Goal: Task Accomplishment & Management: Manage account settings

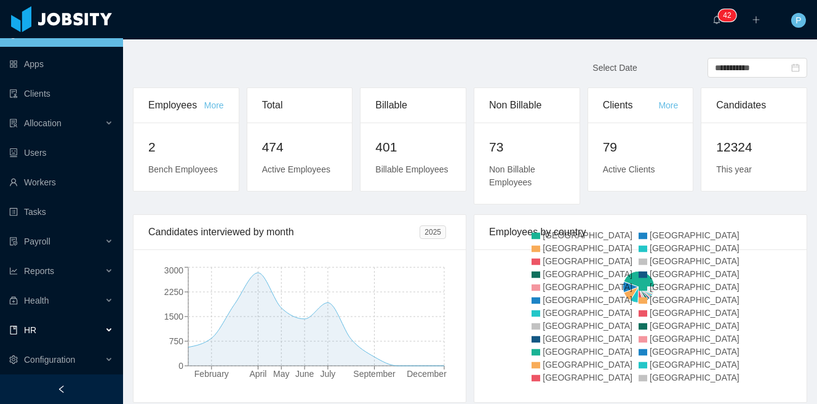
click at [52, 336] on div "HR" at bounding box center [61, 329] width 123 height 25
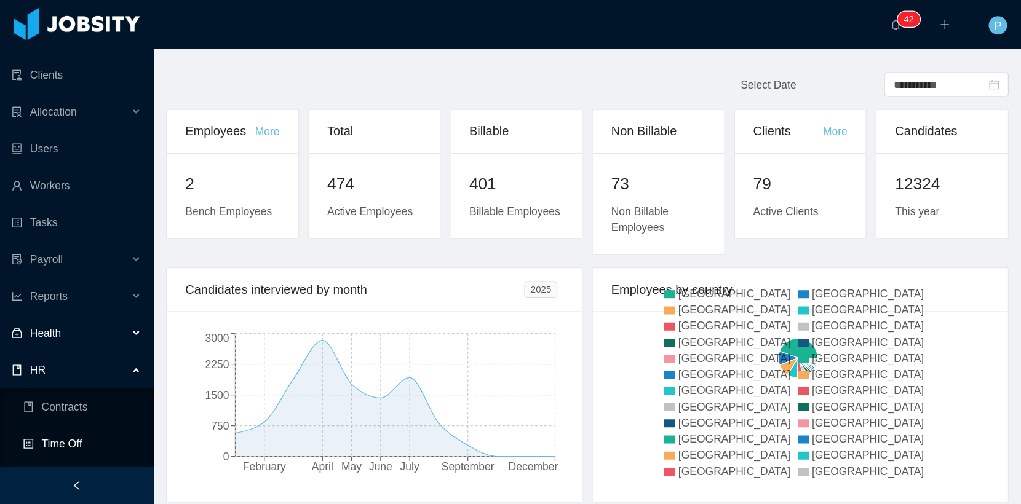
scroll to position [106, 0]
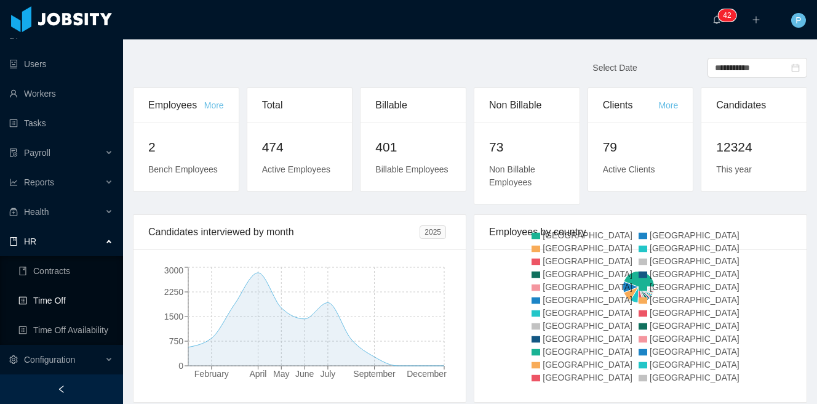
drag, startPoint x: 60, startPoint y: 300, endPoint x: 72, endPoint y: 285, distance: 18.8
click at [60, 300] on link "Time Off" at bounding box center [65, 300] width 95 height 25
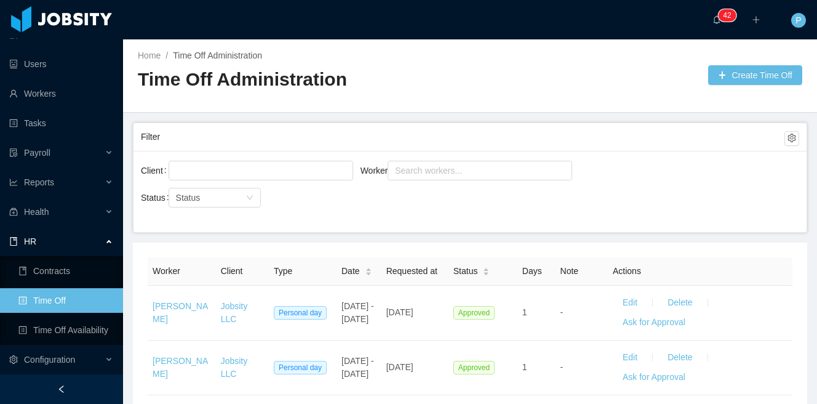
click at [540, 62] on div "Home / Time Off Administration / Time Off Administration Create Time Off" at bounding box center [470, 75] width 694 height 73
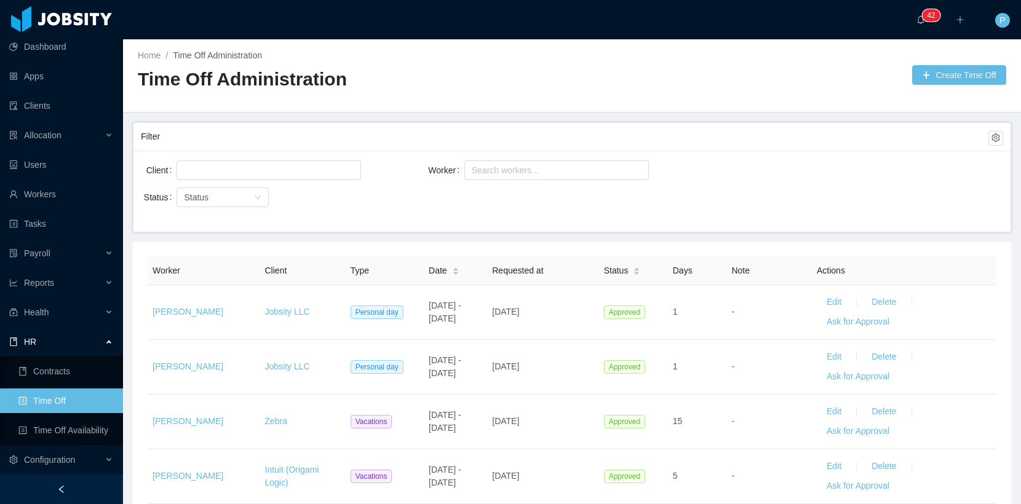
scroll to position [5, 0]
click at [267, 180] on div at bounding box center [237, 170] width 120 height 25
click at [480, 170] on div "Search workers..." at bounding box center [551, 170] width 159 height 12
type input "**********"
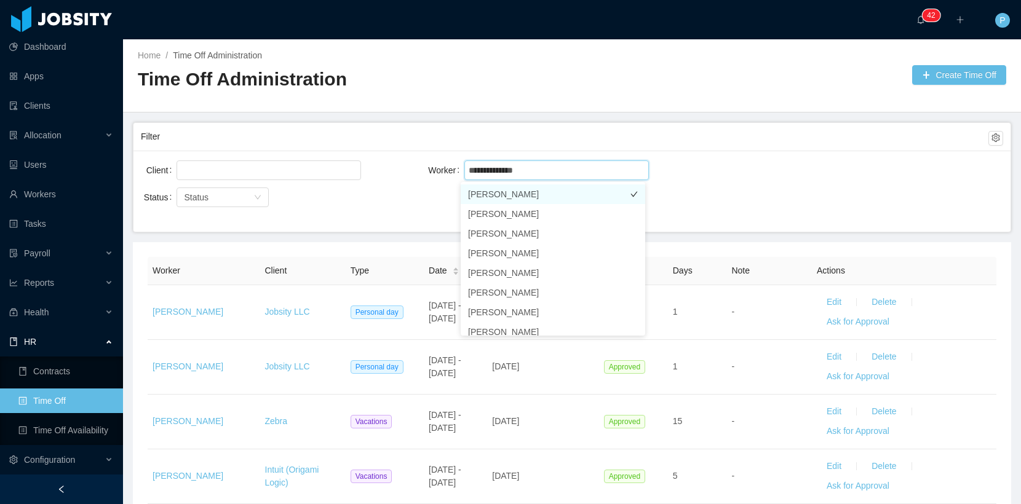
click at [522, 193] on li "[PERSON_NAME]" at bounding box center [553, 195] width 185 height 20
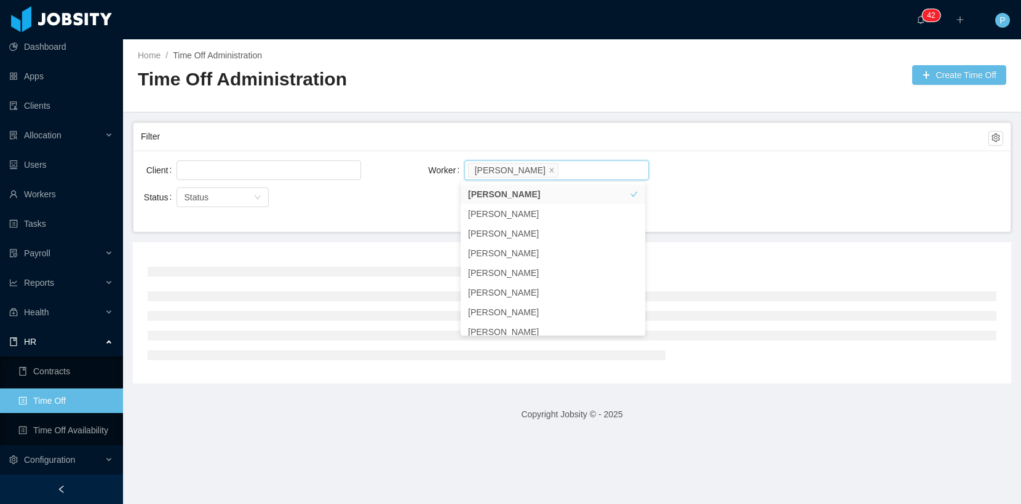
click at [634, 115] on main "Home / Time Off Administration / Time Off Administration Create Time Off Filter…" at bounding box center [572, 271] width 898 height 465
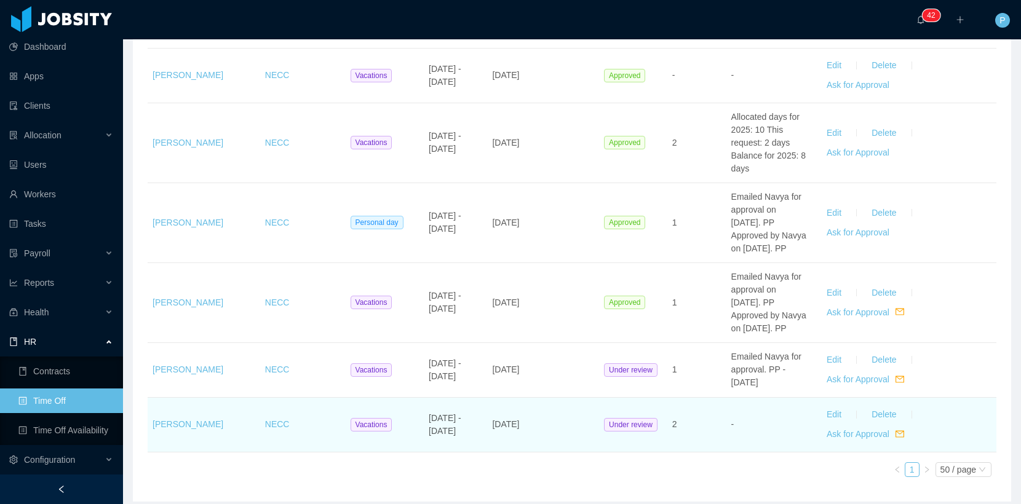
scroll to position [1966, 0]
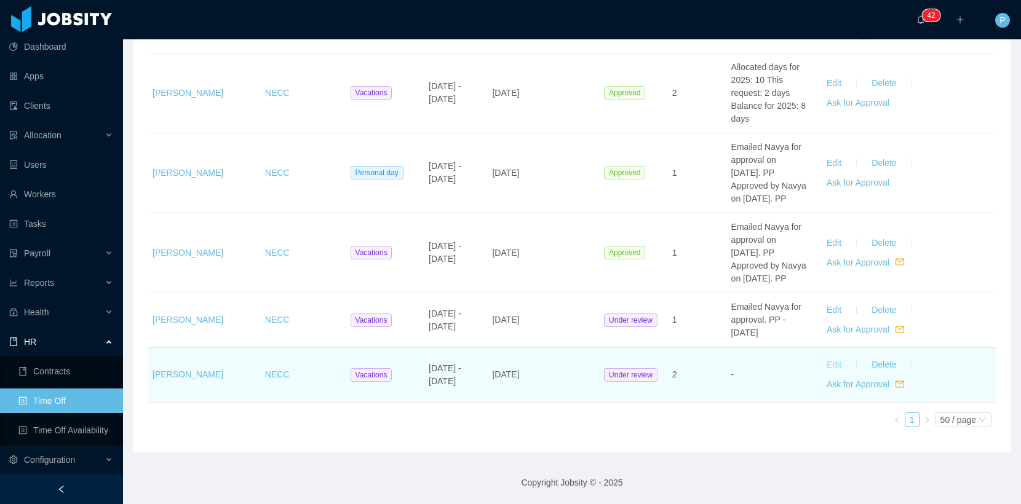
click at [816, 358] on button "Edit" at bounding box center [834, 366] width 34 height 20
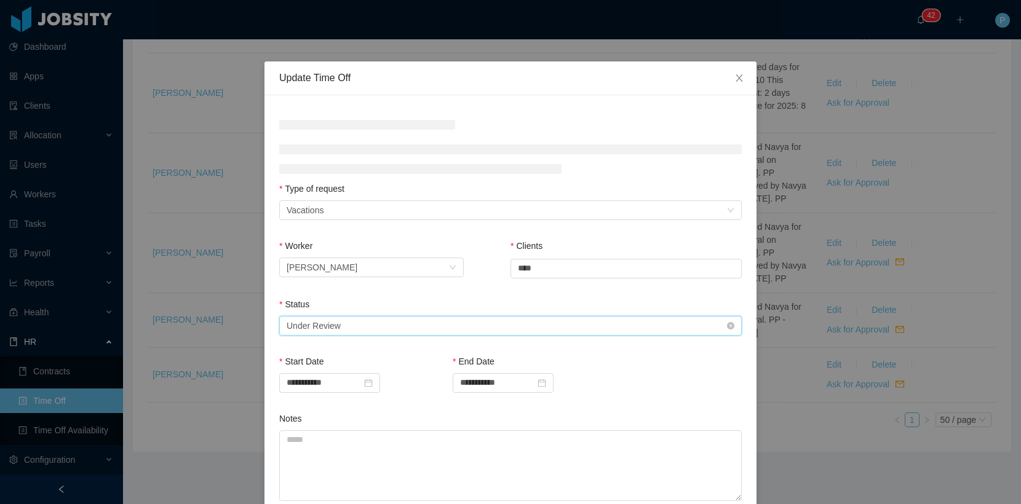
click at [345, 333] on div "Select status Under Review" at bounding box center [507, 326] width 440 height 18
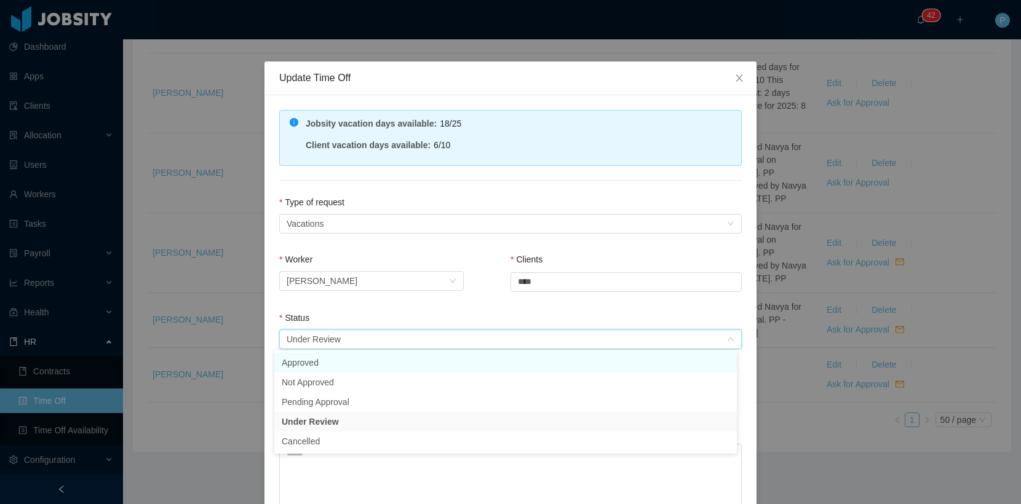
click at [326, 361] on li "Approved" at bounding box center [505, 363] width 463 height 20
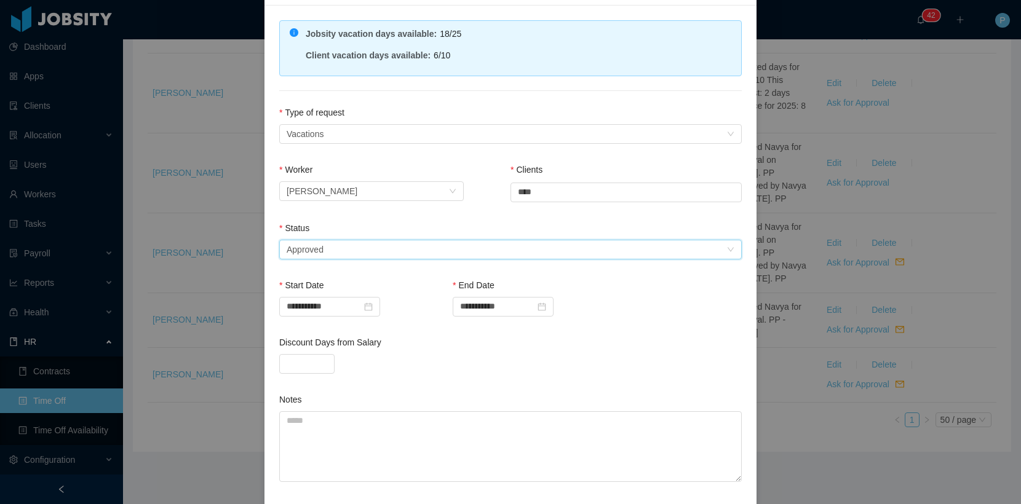
scroll to position [190, 0]
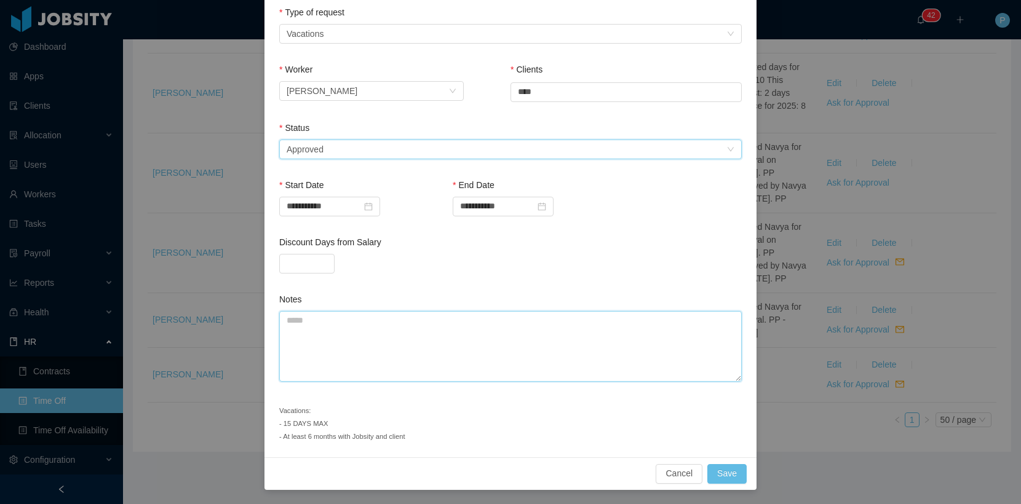
click at [421, 341] on textarea "Notes" at bounding box center [510, 346] width 463 height 71
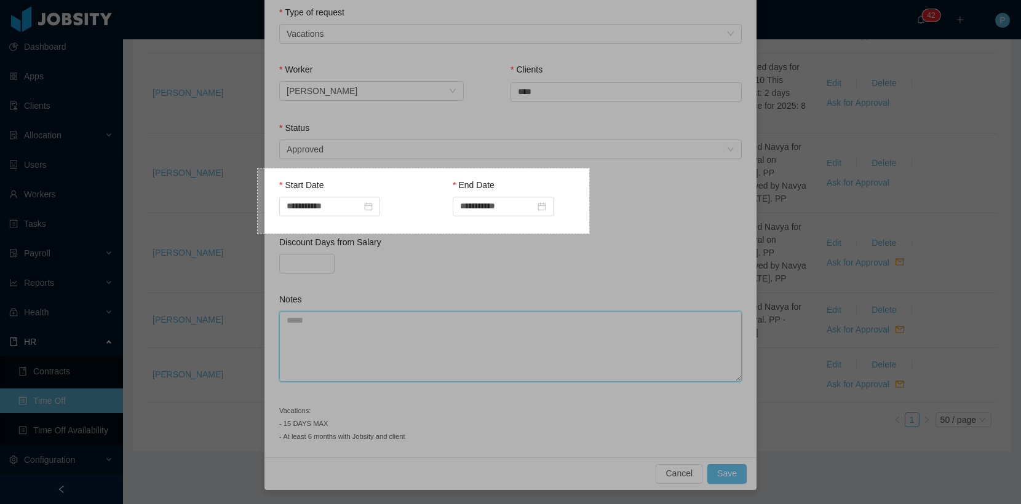
drag, startPoint x: 258, startPoint y: 169, endPoint x: 614, endPoint y: 232, distance: 361.0
click at [614, 232] on div "539 X 106" at bounding box center [510, 252] width 1021 height 504
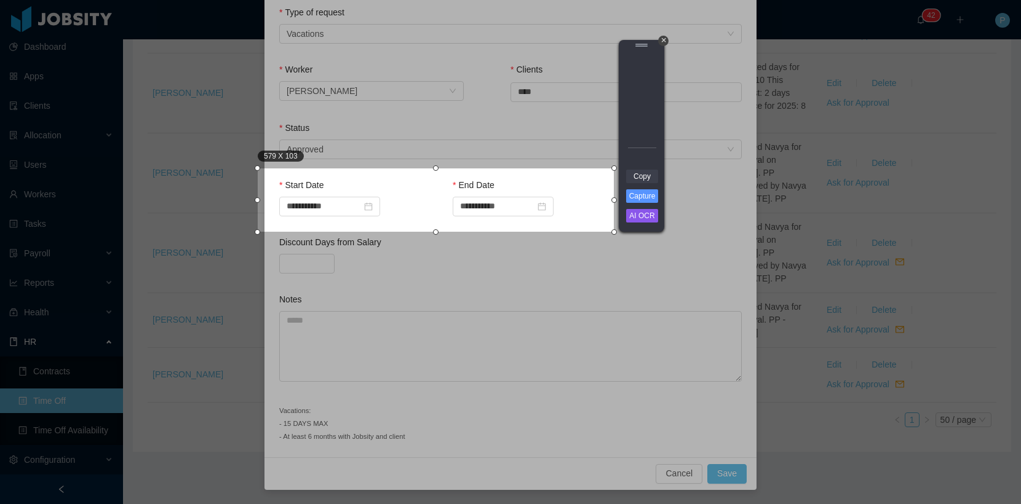
click at [635, 176] on link "Copy" at bounding box center [642, 177] width 32 height 14
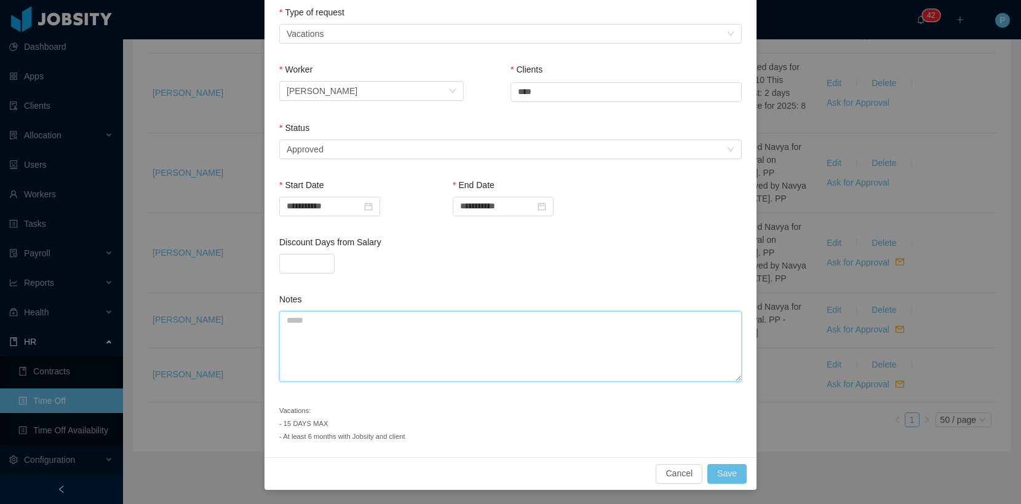
click at [464, 319] on textarea "Notes" at bounding box center [510, 346] width 463 height 71
type textarea "*"
click at [675, 403] on button "Cancel" at bounding box center [679, 474] width 47 height 20
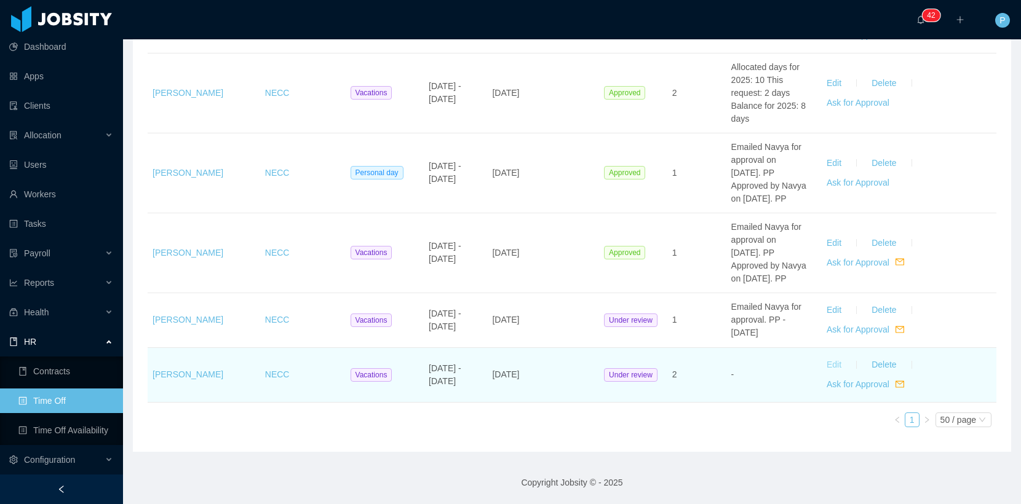
click at [816, 367] on button "Edit" at bounding box center [834, 366] width 34 height 20
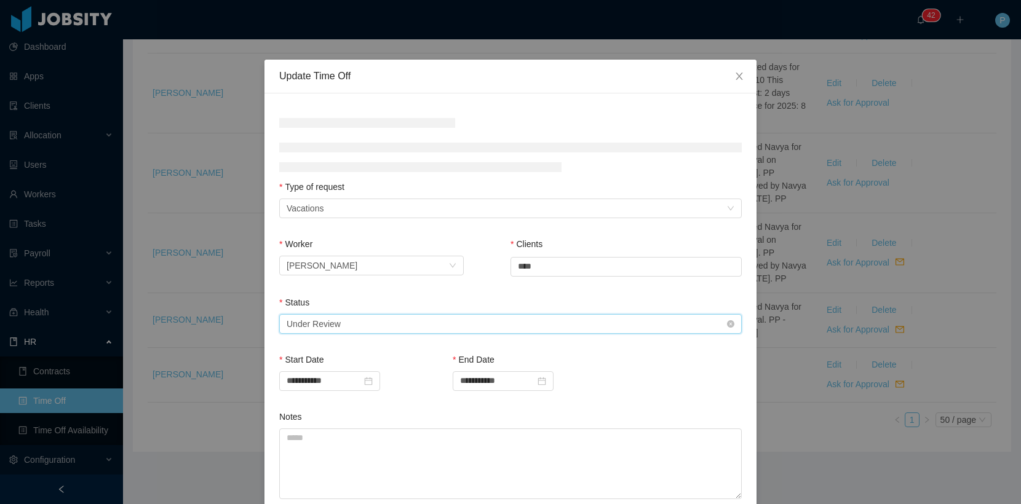
click at [347, 327] on div "Select status Under Review" at bounding box center [507, 324] width 440 height 18
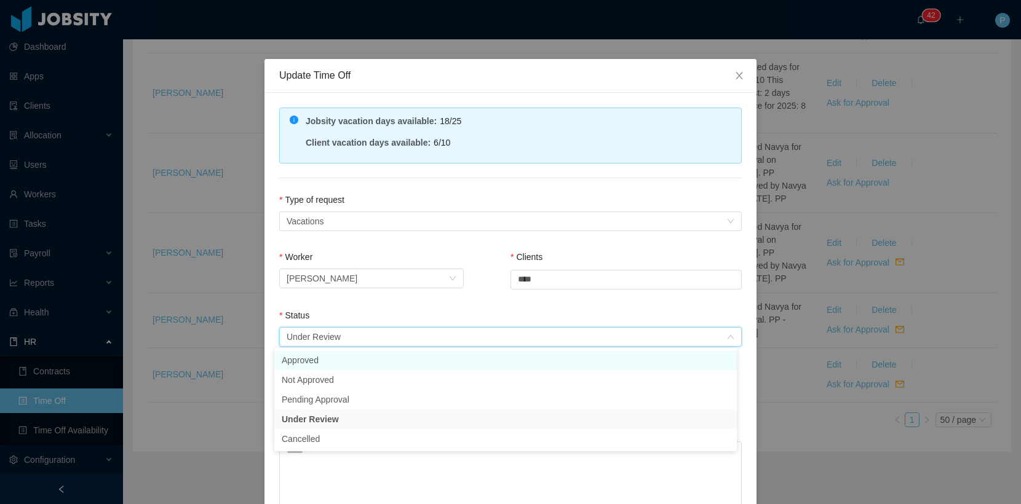
click at [345, 354] on li "Approved" at bounding box center [505, 361] width 463 height 20
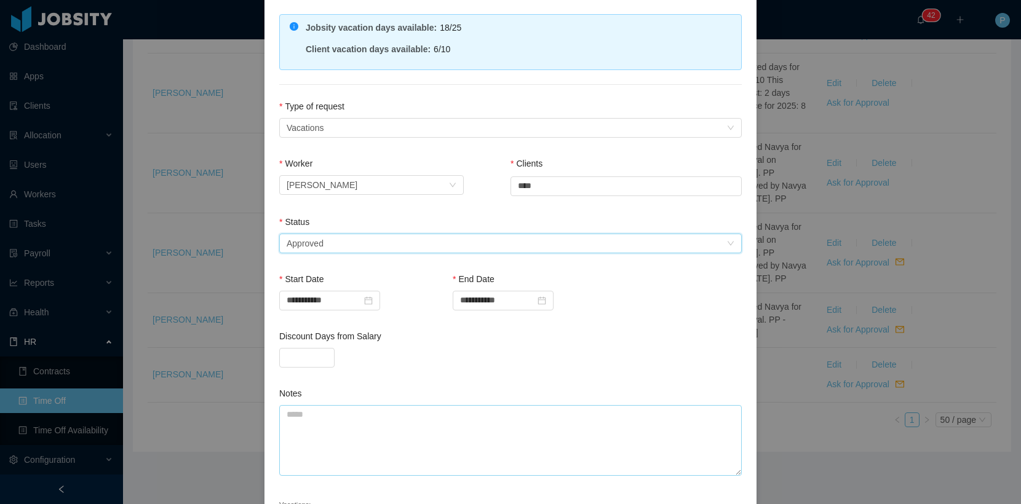
scroll to position [190, 0]
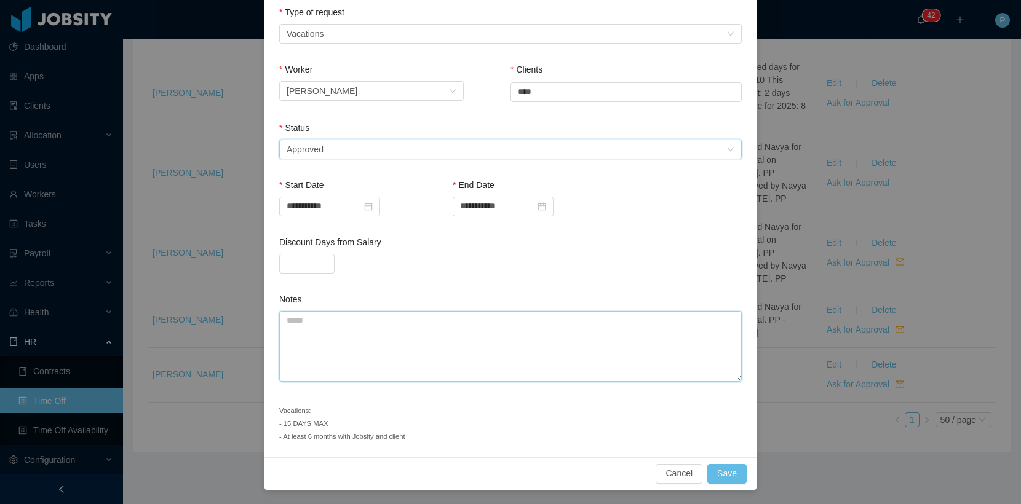
click at [416, 328] on textarea "Notes" at bounding box center [510, 346] width 463 height 71
type textarea "**********"
click at [736, 403] on button "Save" at bounding box center [726, 474] width 39 height 20
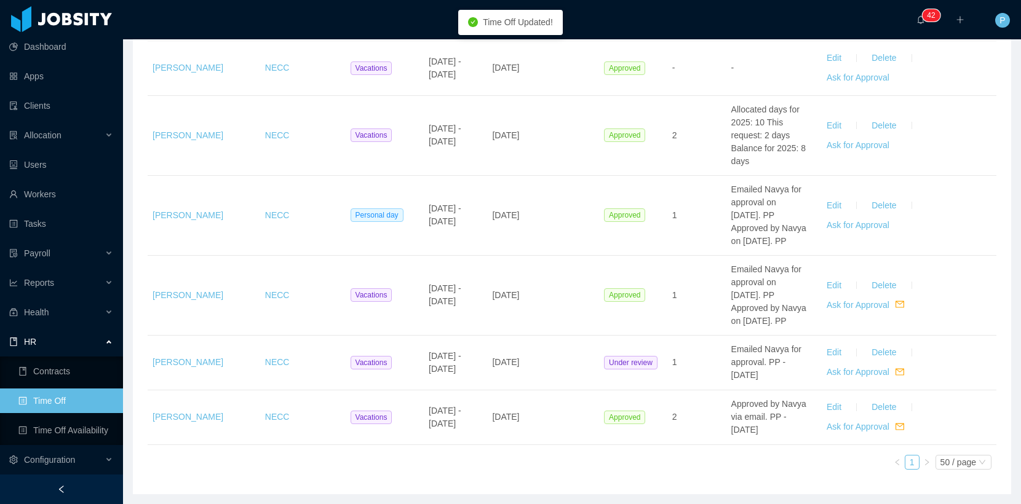
scroll to position [1966, 0]
